Goal: Use online tool/utility: Utilize a website feature to perform a specific function

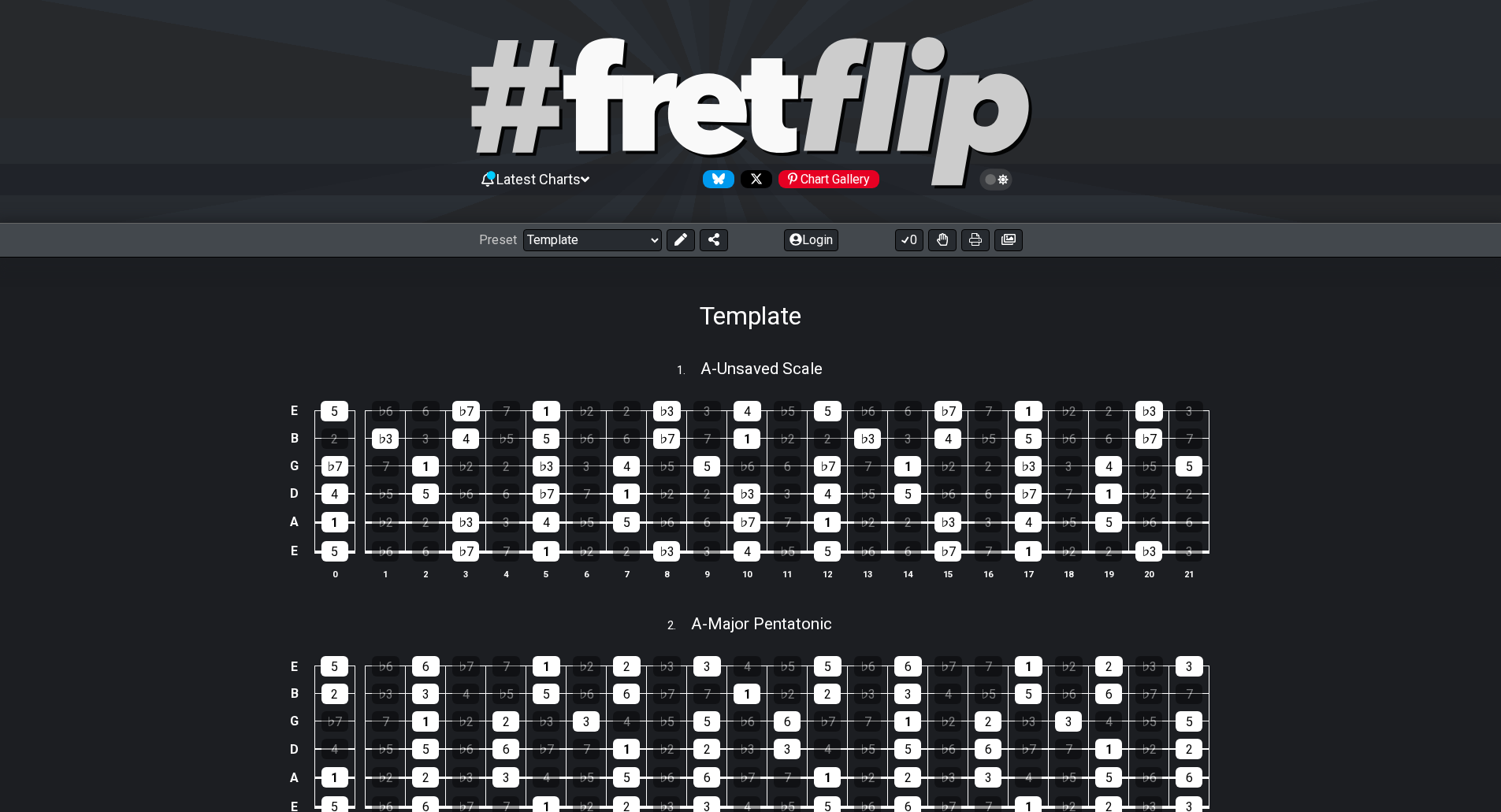
select select "/02995785082"
select select "C"
click at [728, 365] on span "A - Unsaved Scale" at bounding box center [761, 368] width 122 height 18
select select "A"
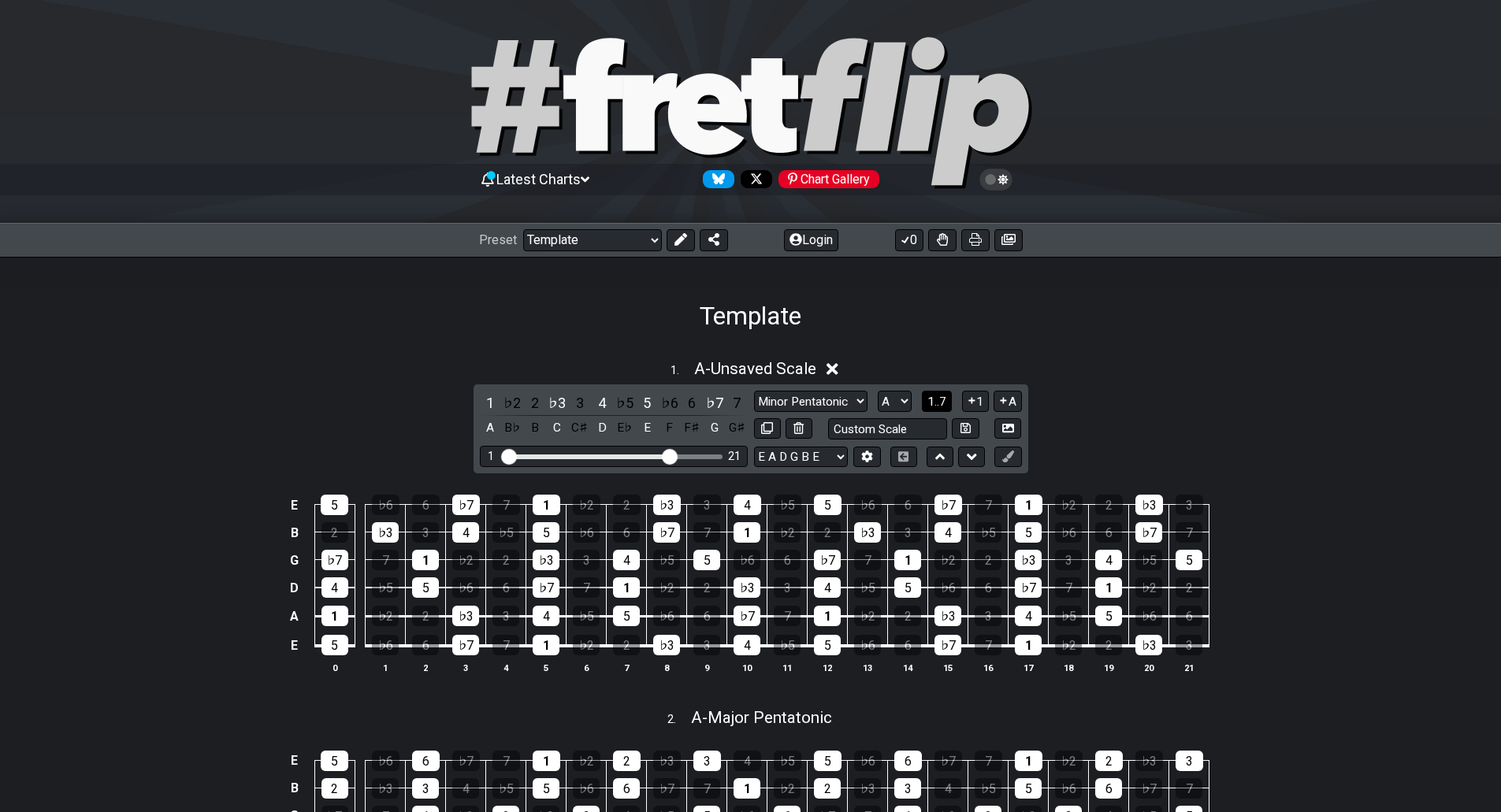
click at [931, 403] on span "1..7" at bounding box center [936, 402] width 18 height 14
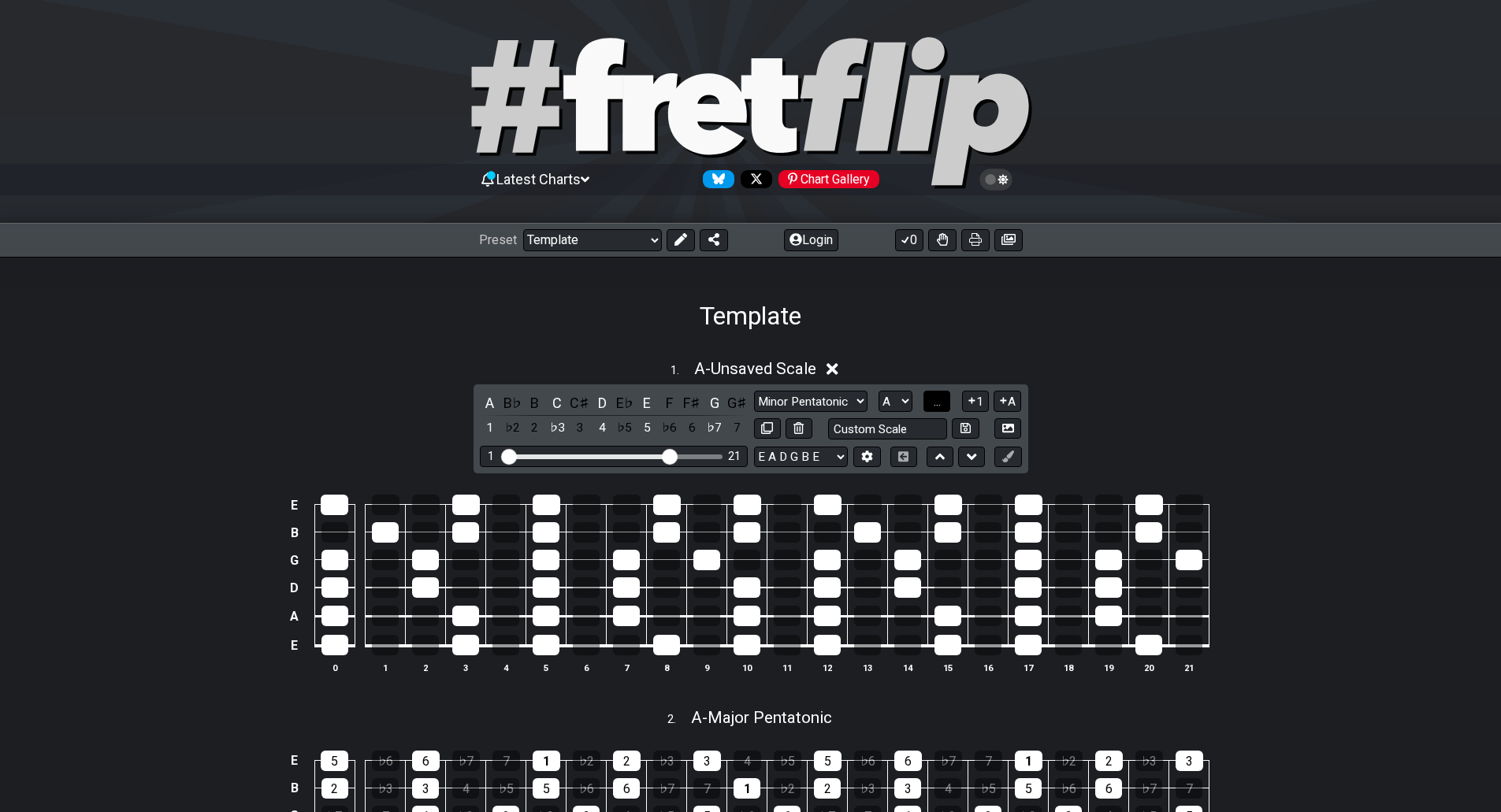
click at [931, 403] on button "..." at bounding box center [936, 401] width 26 height 21
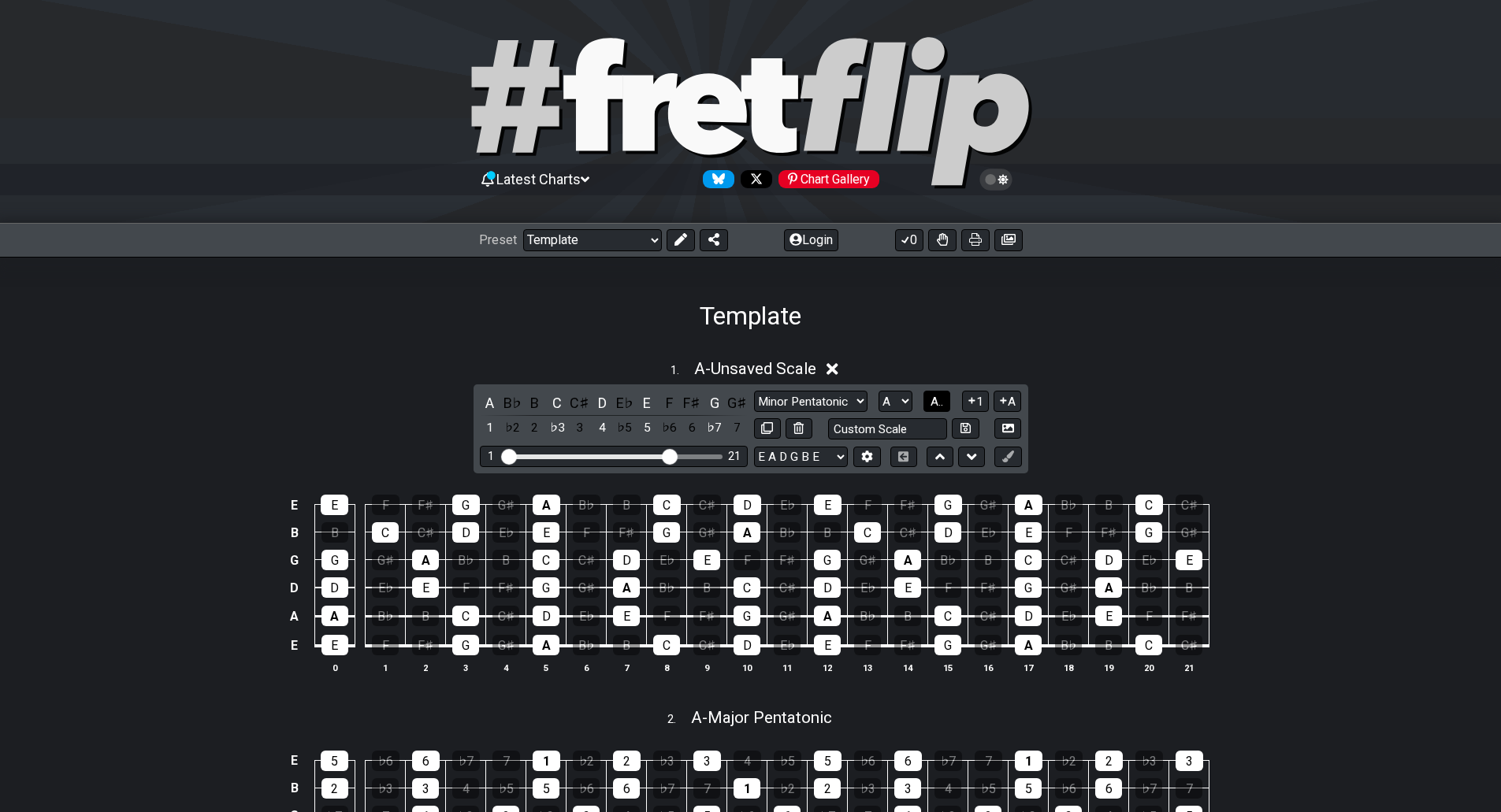
click at [931, 403] on span "A.." at bounding box center [937, 402] width 12 height 14
click at [931, 403] on span "1..7" at bounding box center [936, 402] width 18 height 14
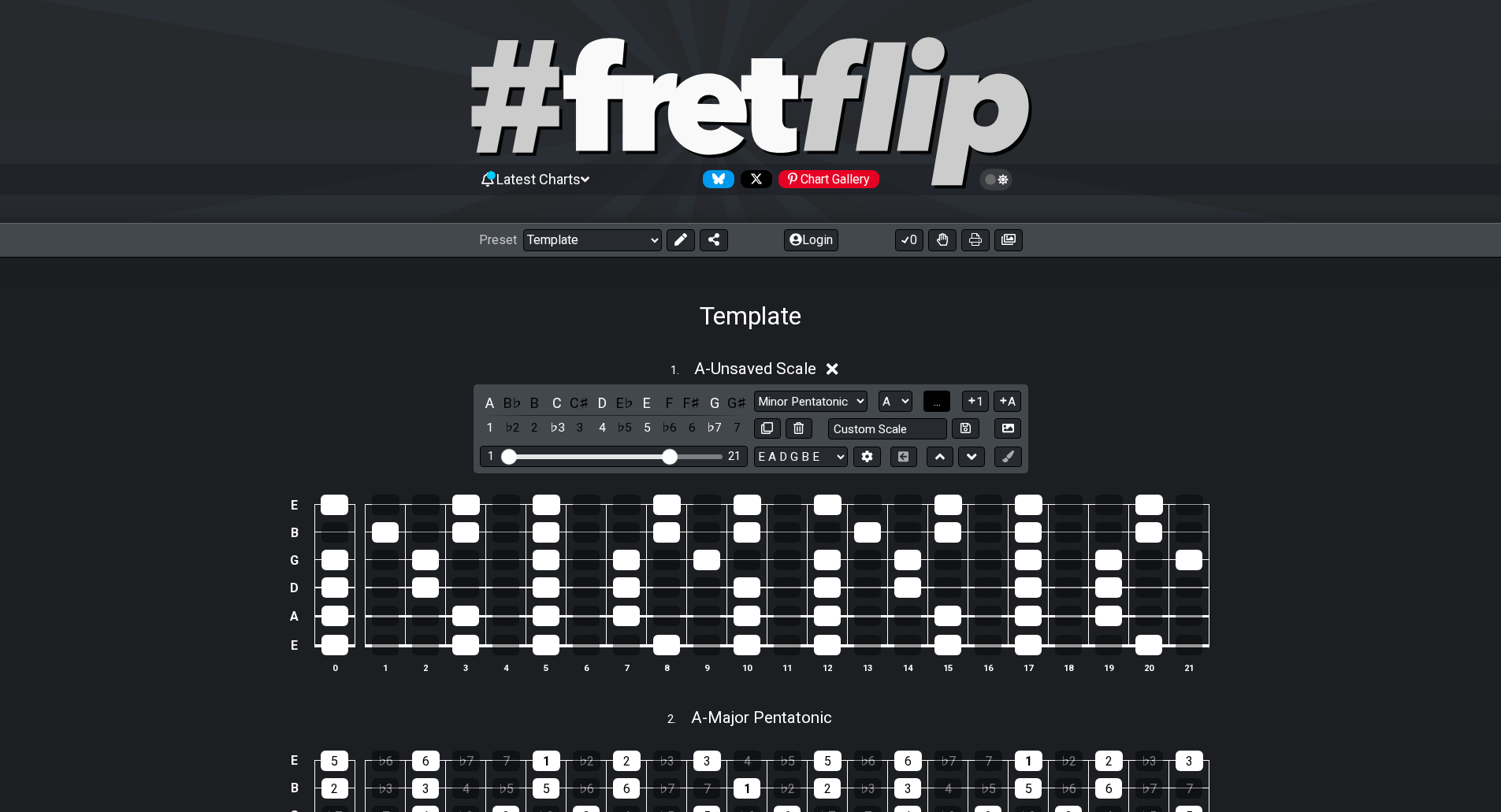
click at [931, 403] on button "..." at bounding box center [936, 401] width 26 height 21
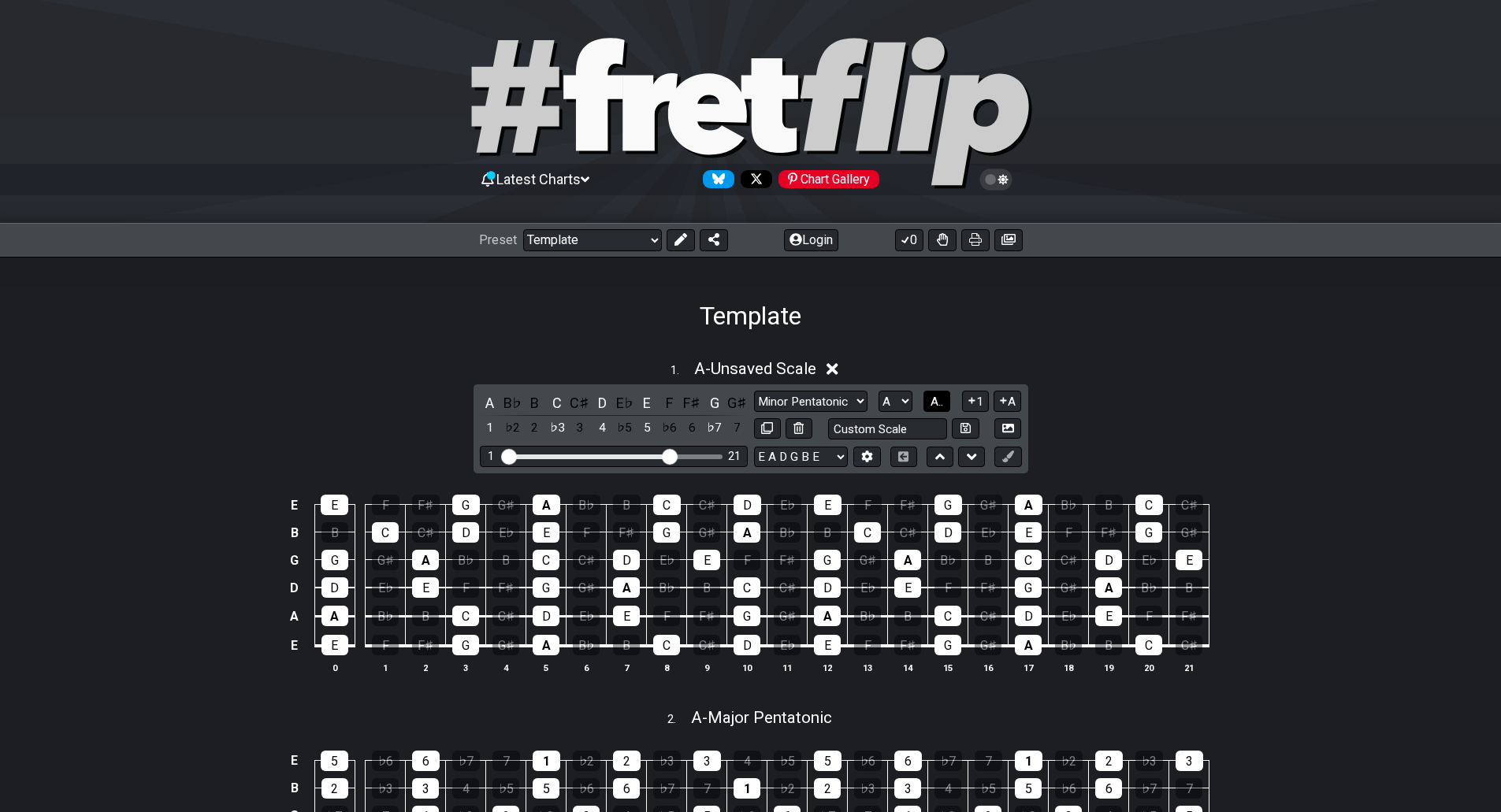
scroll to position [237, 0]
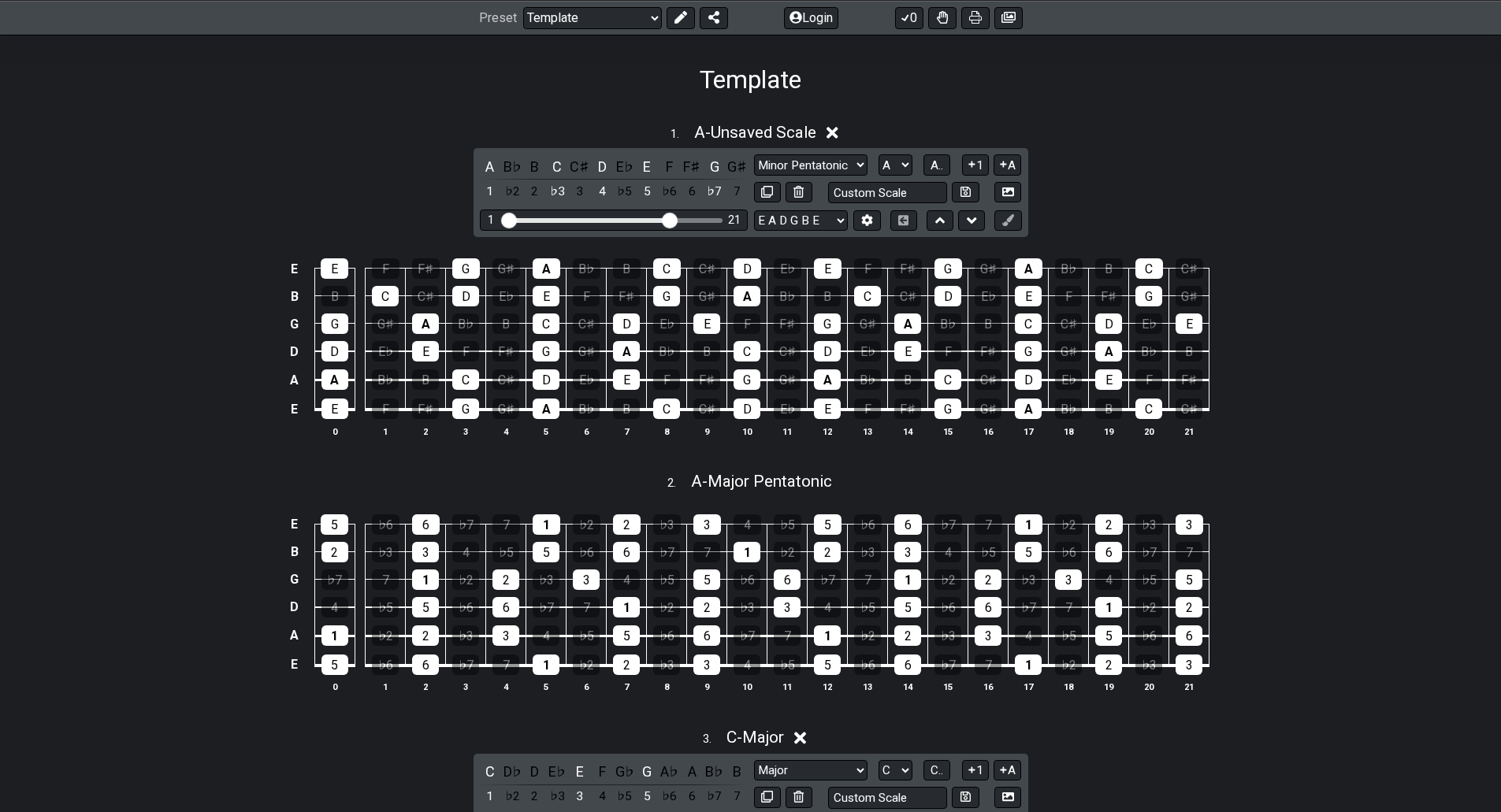
click at [552, 479] on div "2 . A - Major Pentatonic" at bounding box center [750, 478] width 1501 height 30
select select "Major Pentatonic"
select select "A"
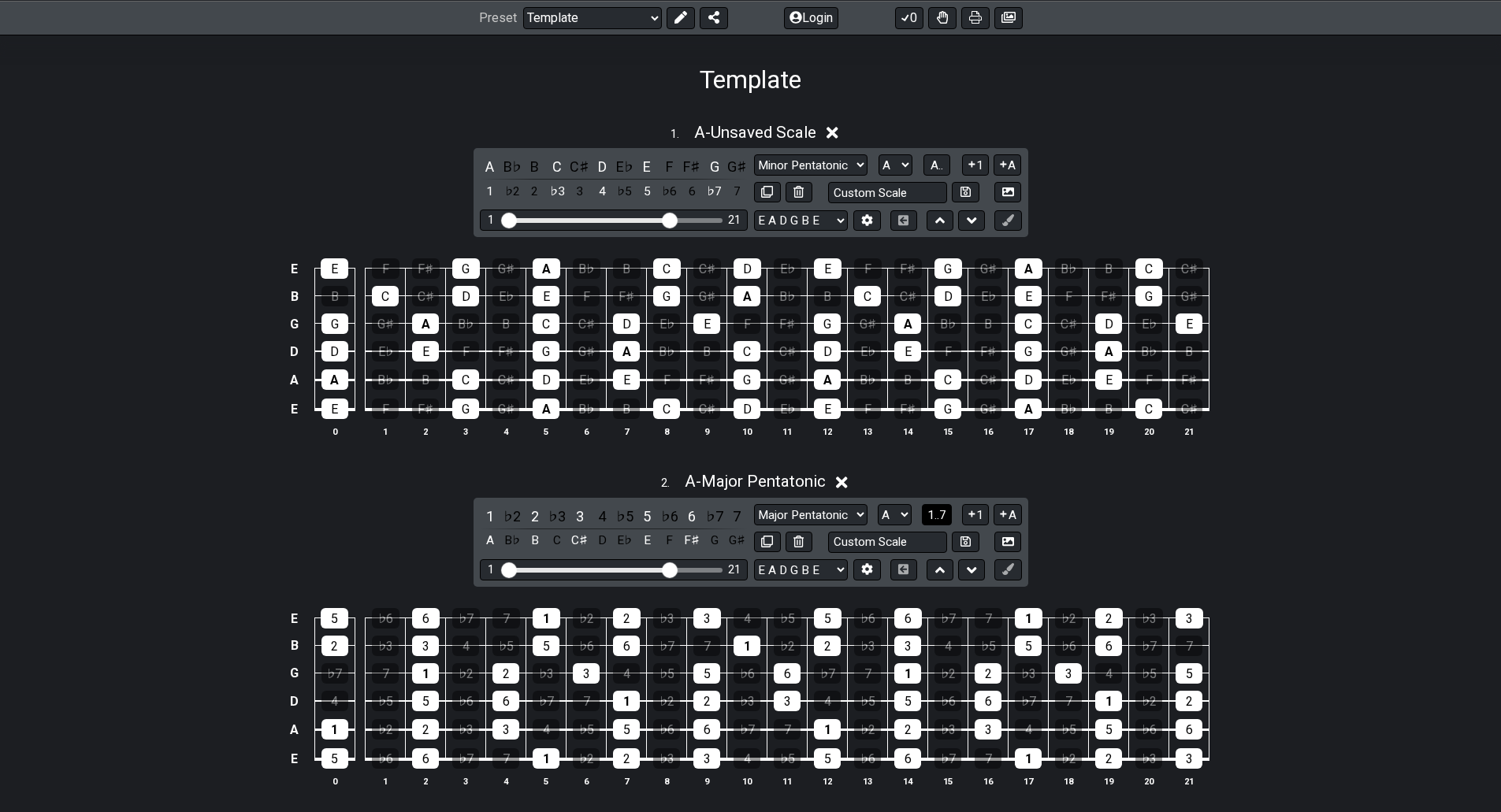
click at [935, 516] on span "1..7" at bounding box center [936, 516] width 18 height 14
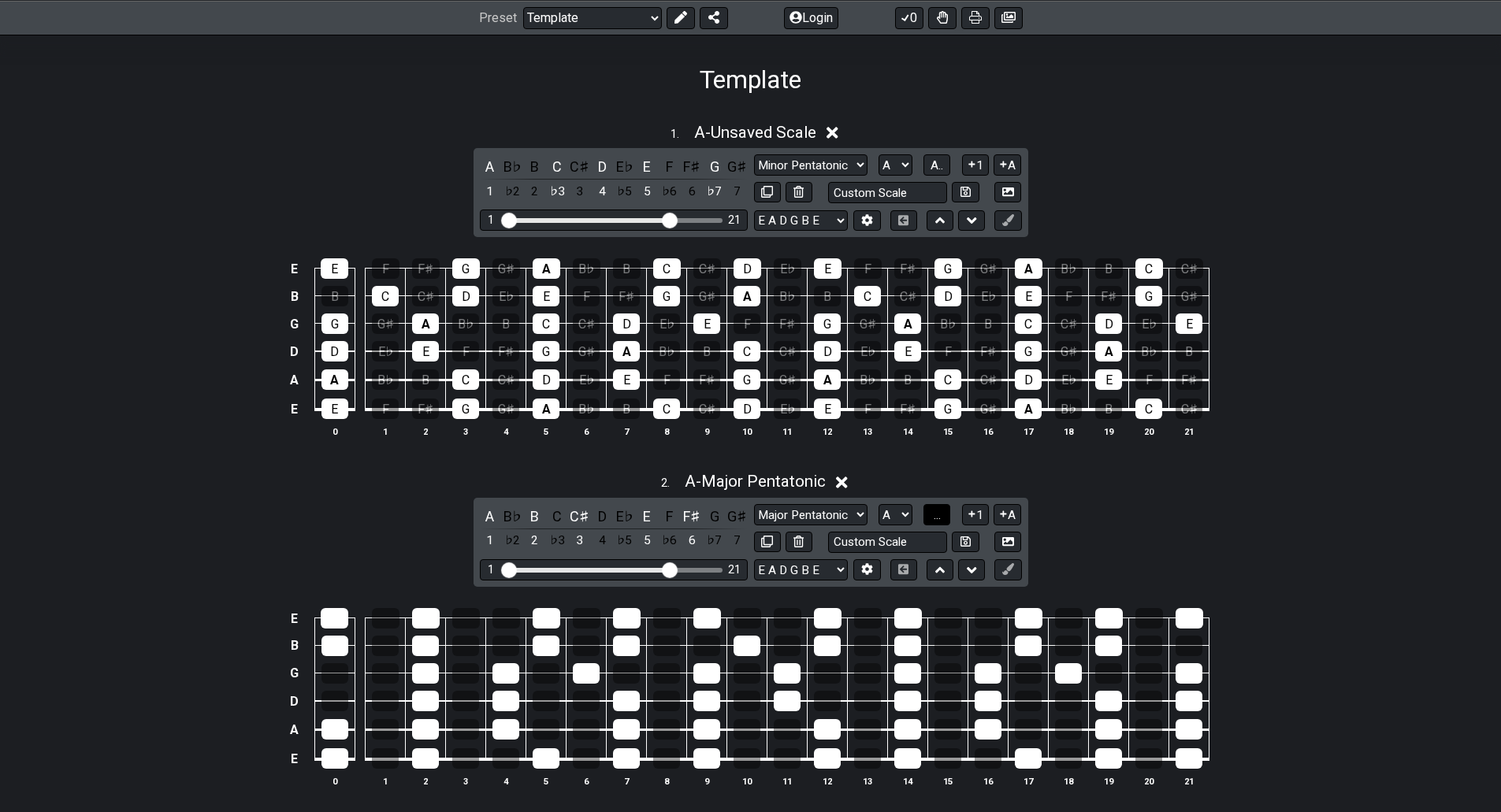
click at [935, 516] on span "..." at bounding box center [937, 516] width 7 height 14
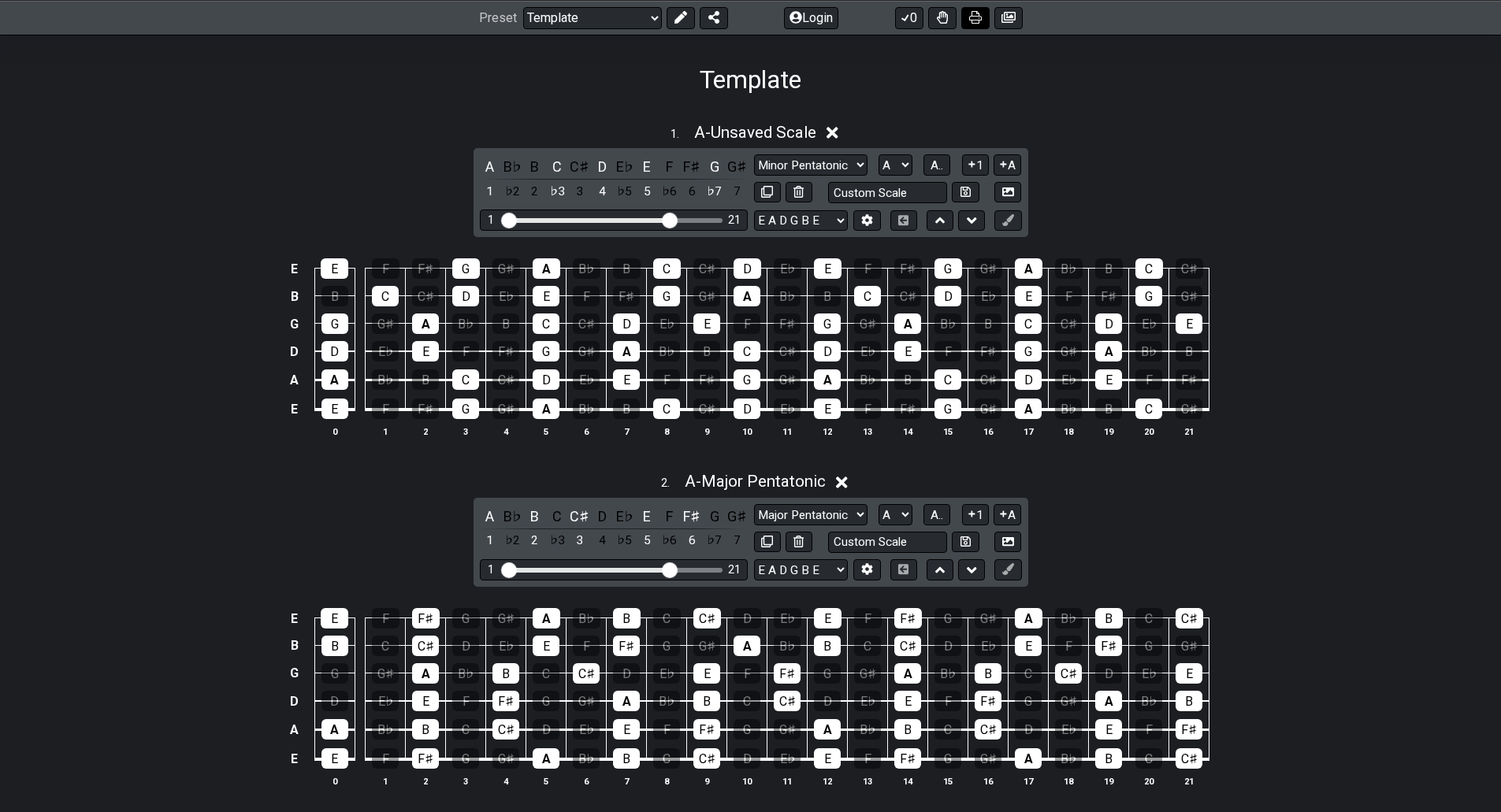
click at [976, 16] on icon at bounding box center [975, 18] width 12 height 12
click at [748, 130] on span "A - Unsaved Scale" at bounding box center [755, 132] width 122 height 18
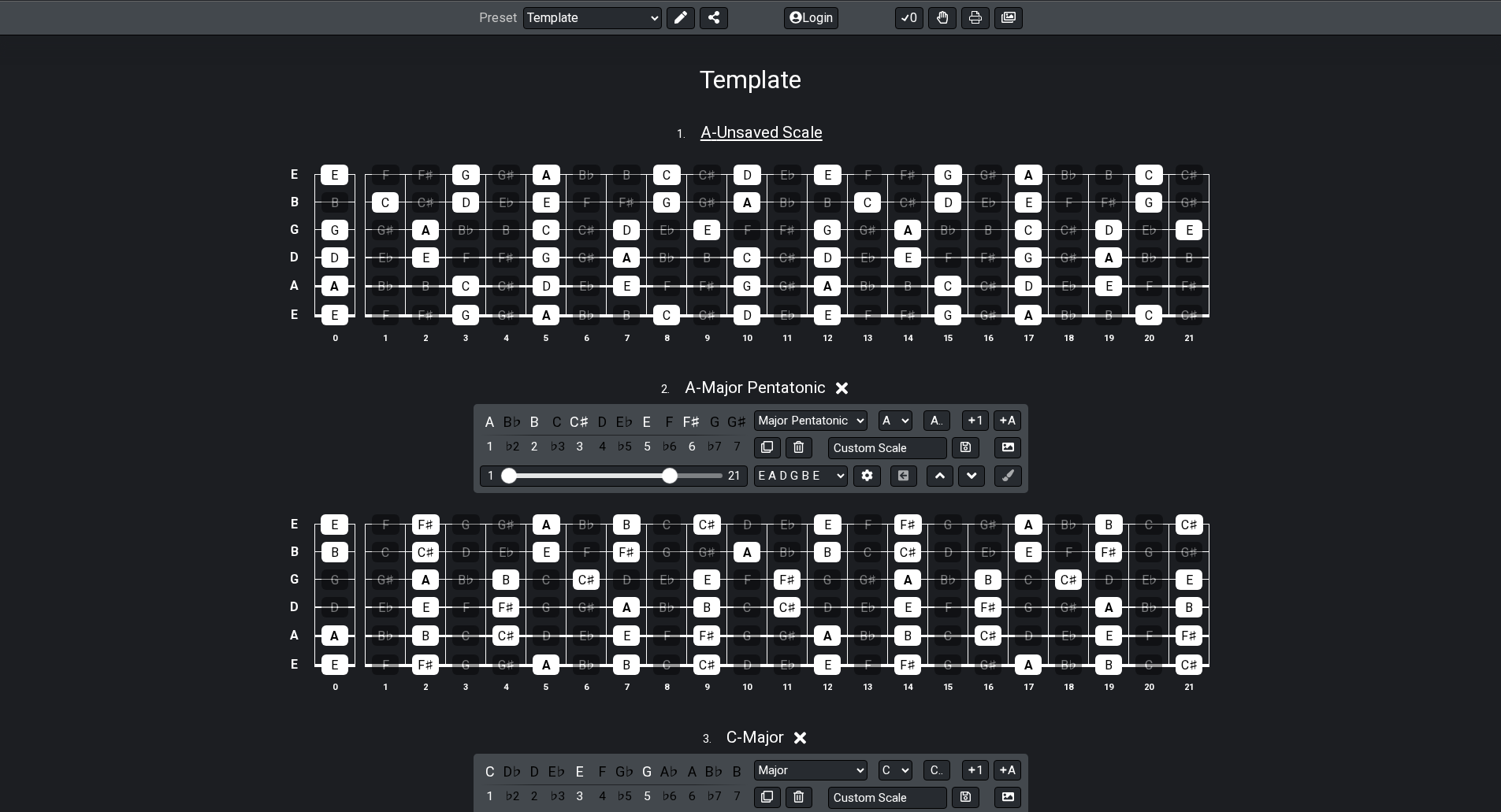
click at [748, 130] on span "A - Unsaved Scale" at bounding box center [761, 132] width 122 height 18
select select "A"
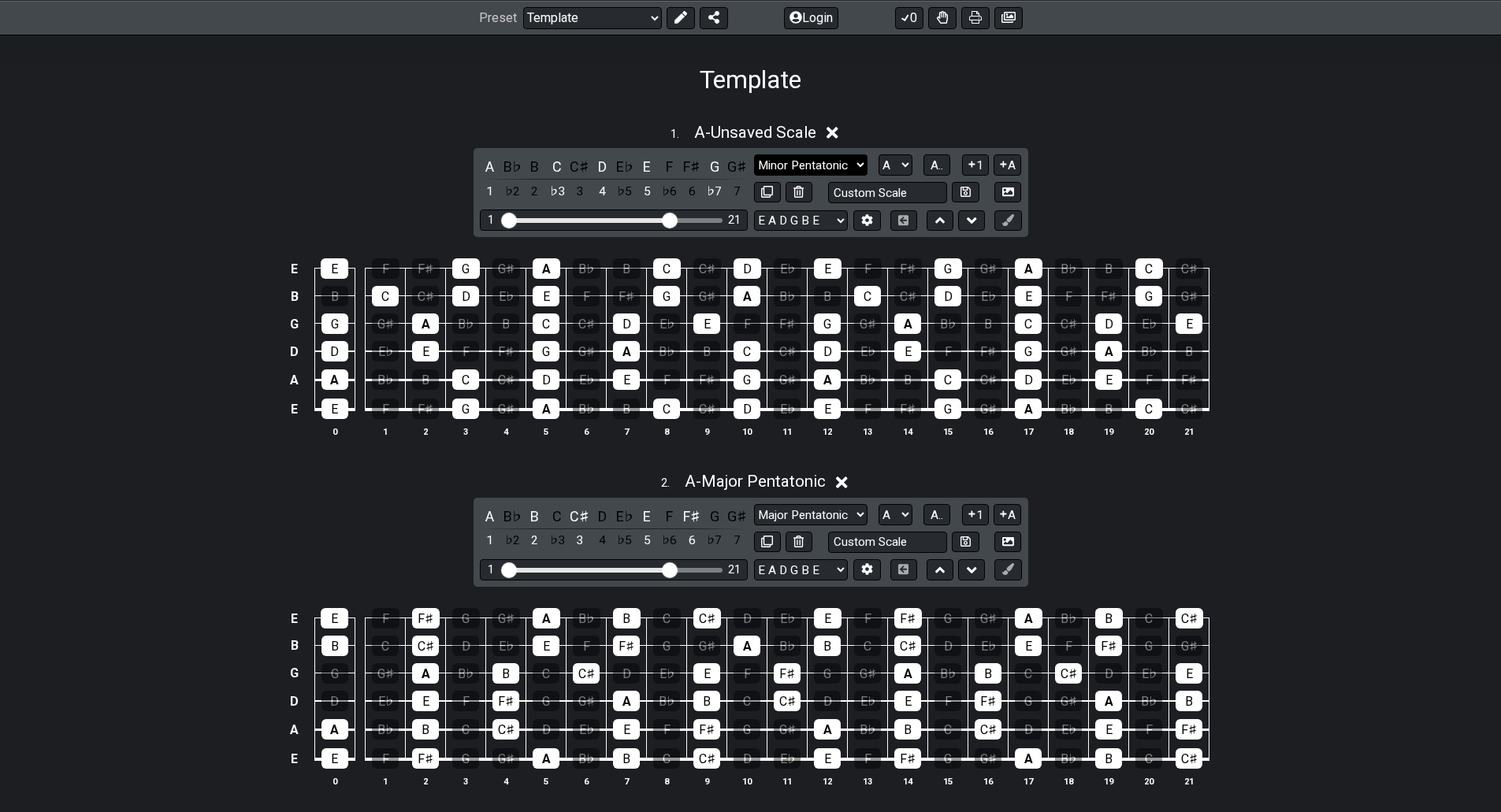
click at [810, 162] on select "Minor Pentatonic Major 3rds Minor Pentatonic Major Pentatonic Minor Blues Major…" at bounding box center [810, 165] width 113 height 21
click at [780, 131] on span "A - Unsaved Scale" at bounding box center [755, 132] width 122 height 18
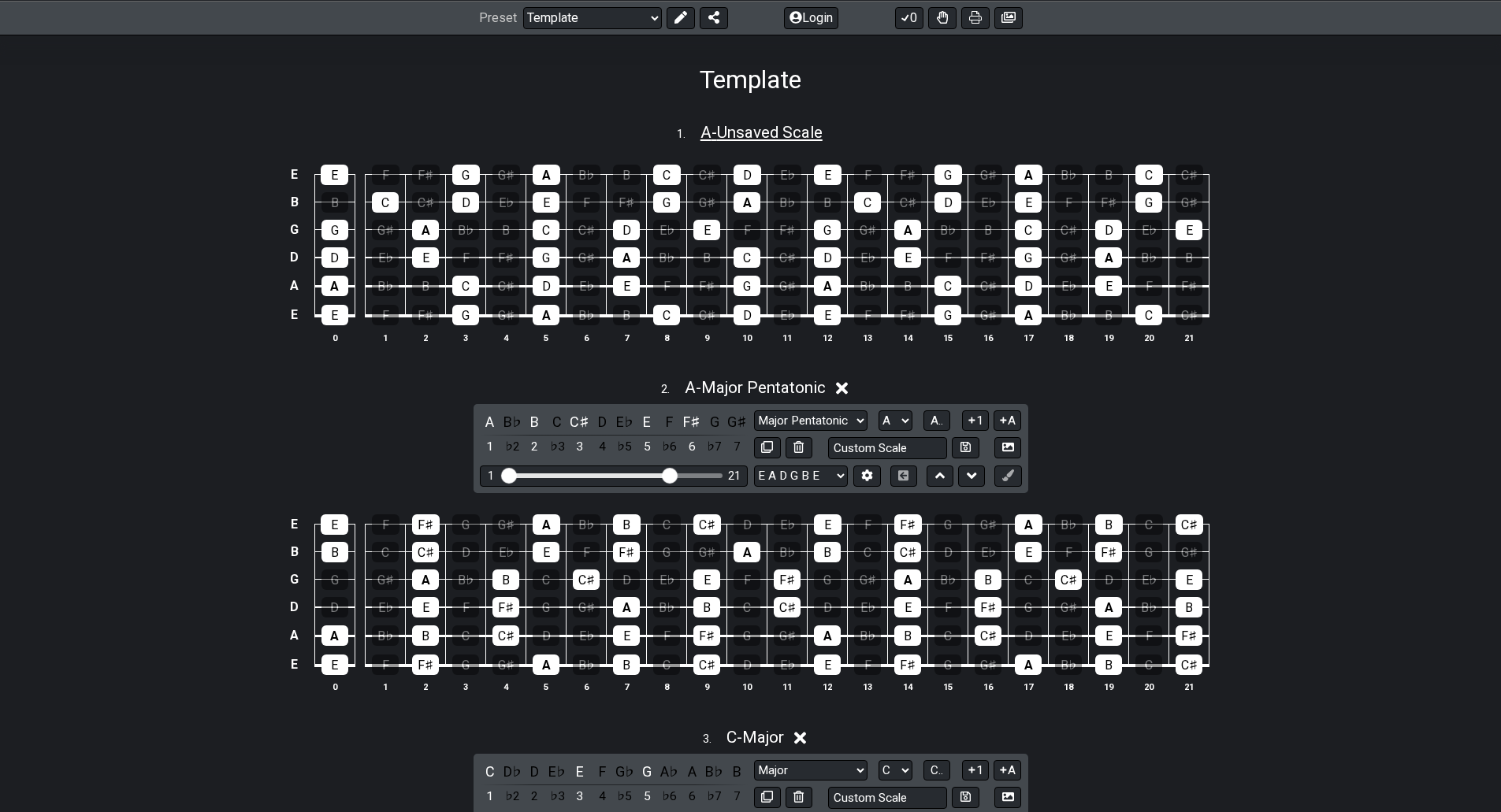
click at [780, 131] on span "A - Unsaved Scale" at bounding box center [761, 132] width 122 height 18
select select "A"
